Goal: Find contact information: Find contact information

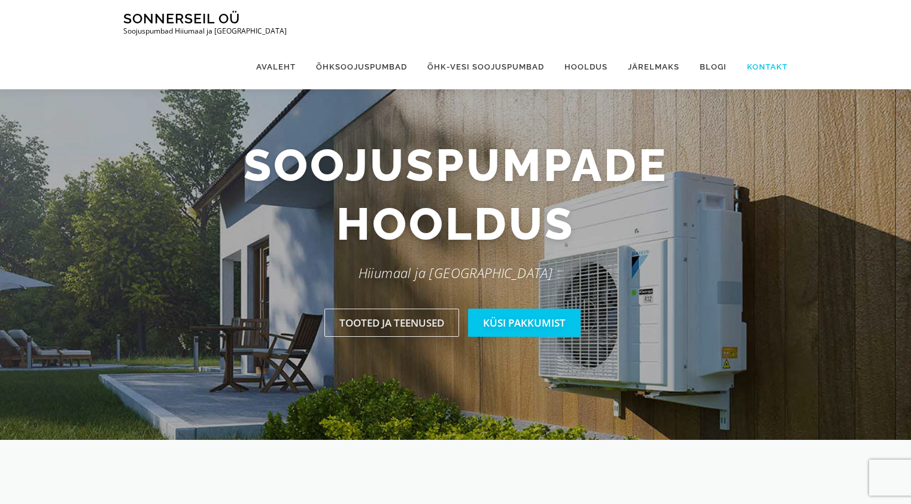
click at [767, 44] on link "Kontakt" at bounding box center [762, 66] width 51 height 45
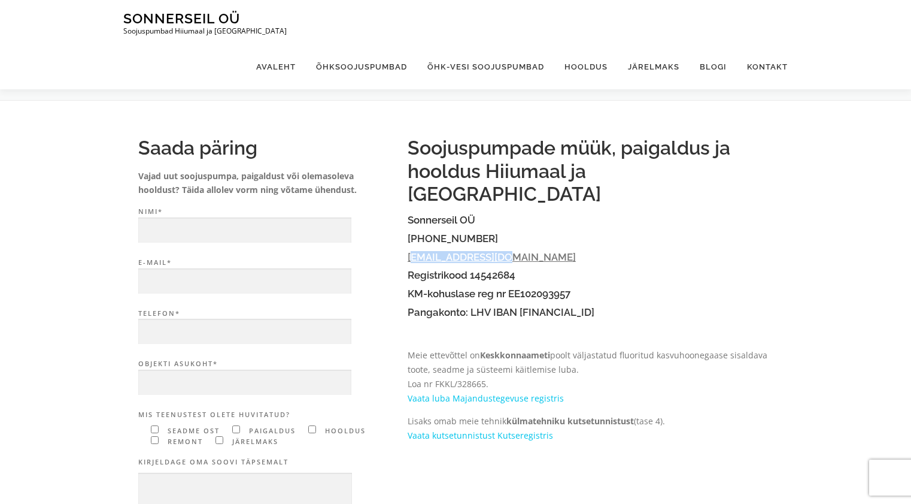
drag, startPoint x: 502, startPoint y: 232, endPoint x: 410, endPoint y: 231, distance: 92.8
click at [410, 252] on h4 "[EMAIL_ADDRESS][DOMAIN_NAME]" at bounding box center [590, 257] width 365 height 11
click at [528, 252] on h4 "[EMAIL_ADDRESS][DOMAIN_NAME]" at bounding box center [590, 257] width 365 height 11
drag, startPoint x: 511, startPoint y: 235, endPoint x: 408, endPoint y: 237, distance: 103.0
click at [408, 252] on h4 "[EMAIL_ADDRESS][DOMAIN_NAME]" at bounding box center [590, 257] width 365 height 11
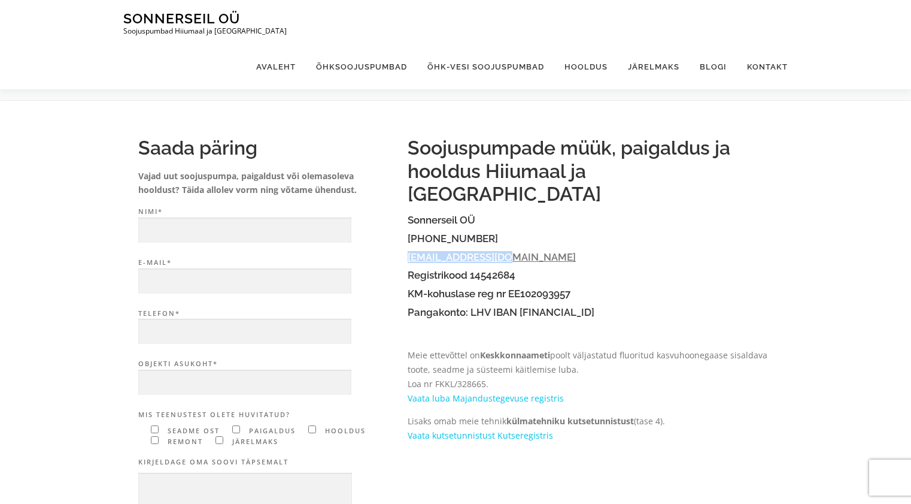
copy link "[EMAIL_ADDRESS][DOMAIN_NAME]"
